Goal: Navigation & Orientation: Find specific page/section

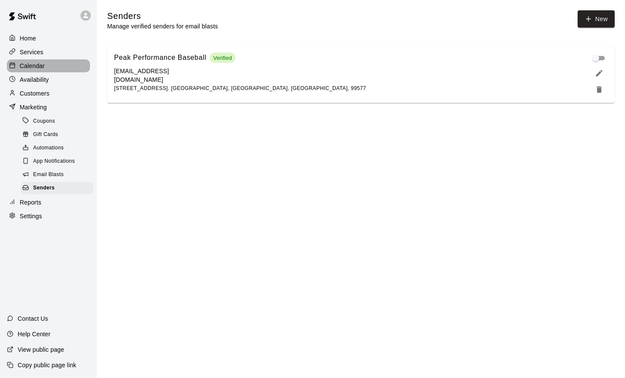
click at [38, 69] on p "Calendar" at bounding box center [32, 66] width 25 height 9
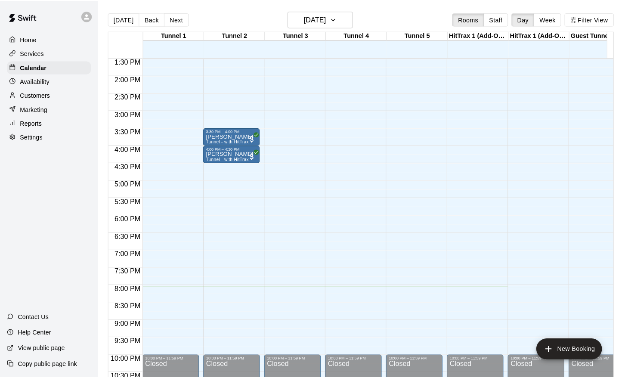
scroll to position [394, 0]
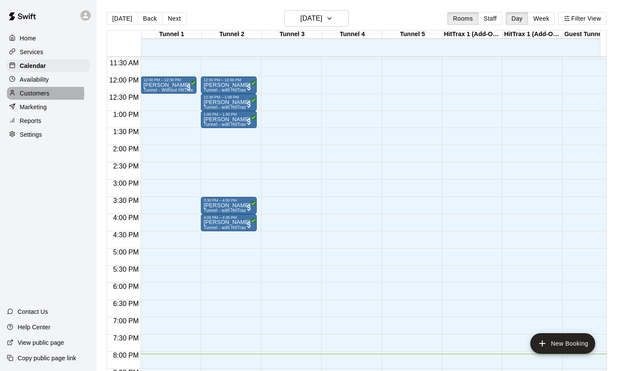
click at [45, 93] on p "Customers" at bounding box center [35, 93] width 30 height 9
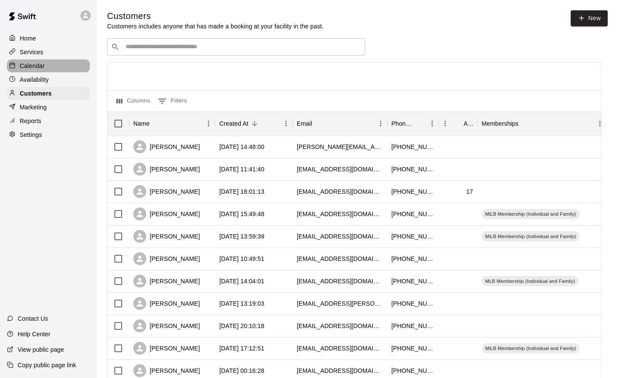
click at [35, 64] on p "Calendar" at bounding box center [32, 66] width 25 height 9
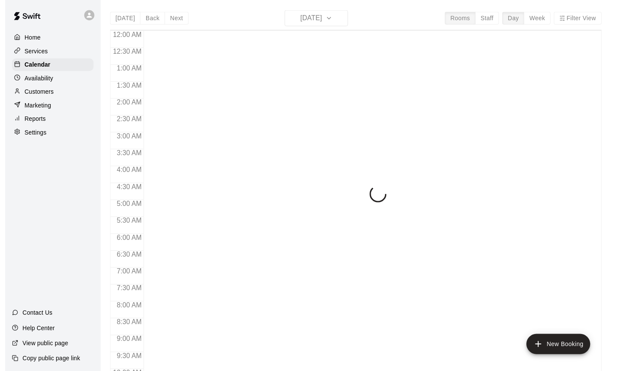
scroll to position [470, 0]
